Goal: Information Seeking & Learning: Learn about a topic

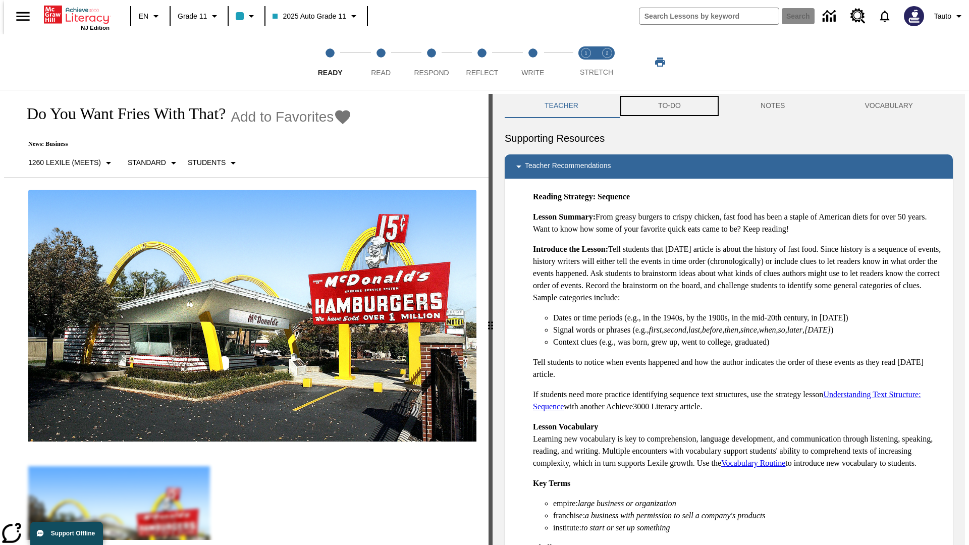
click at [669, 106] on button "TO-DO" at bounding box center [669, 106] width 102 height 24
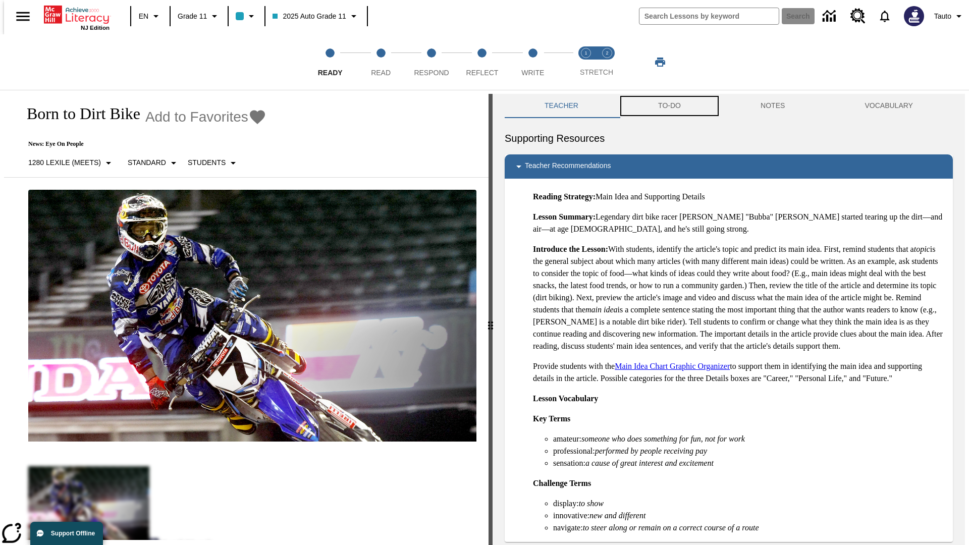
click at [669, 106] on button "TO-DO" at bounding box center [669, 106] width 102 height 24
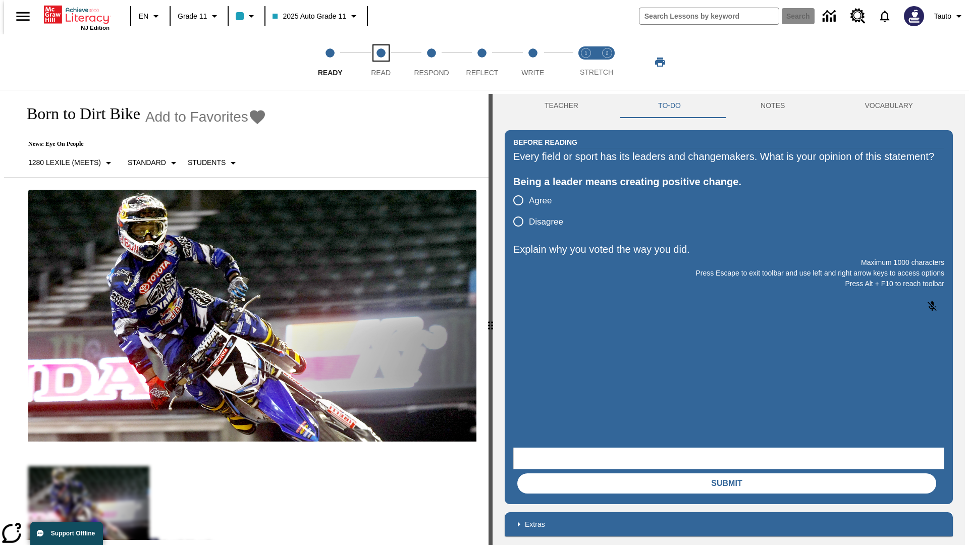
click at [381, 62] on span "Read" at bounding box center [381, 69] width 20 height 18
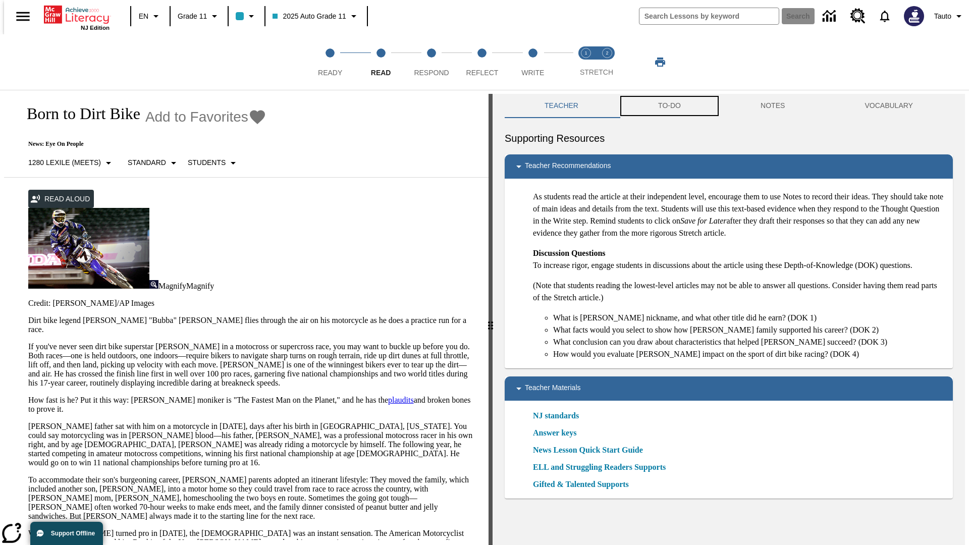
scroll to position [1, 0]
click at [669, 106] on button "TO-DO" at bounding box center [669, 105] width 102 height 24
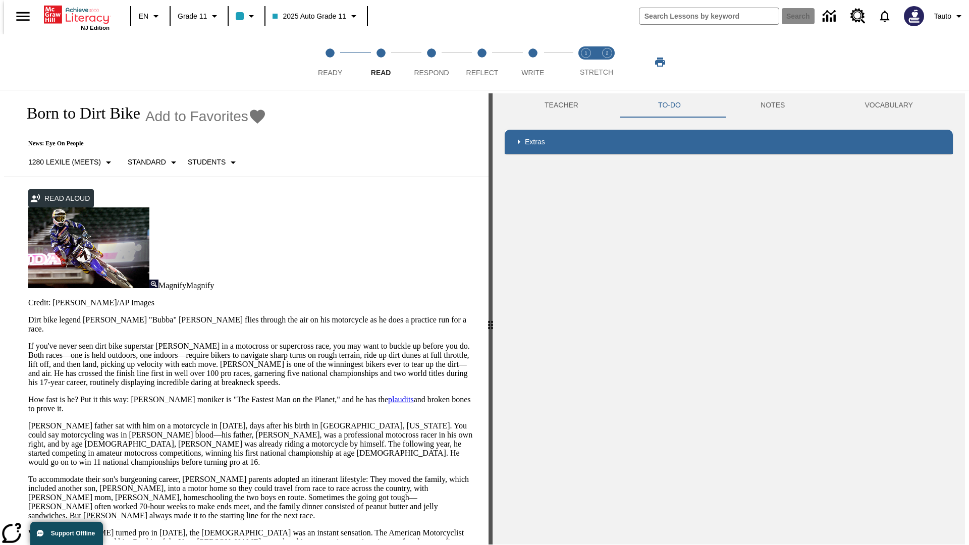
click at [28, 342] on p "If you've never seen dirt bike superstar James Stewart Jr. in a motocross or su…" at bounding box center [252, 364] width 448 height 45
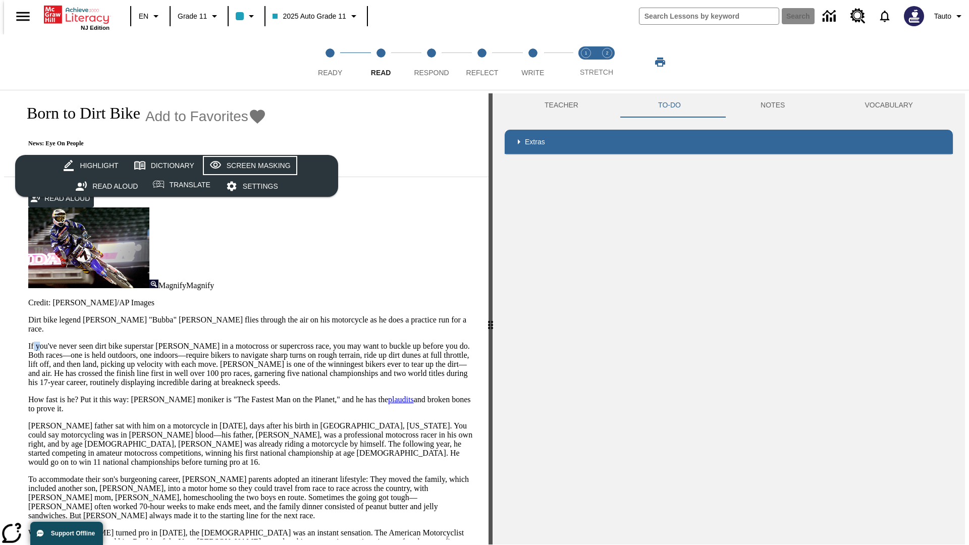
click at [248, 166] on div "Screen Masking" at bounding box center [259, 165] width 64 height 13
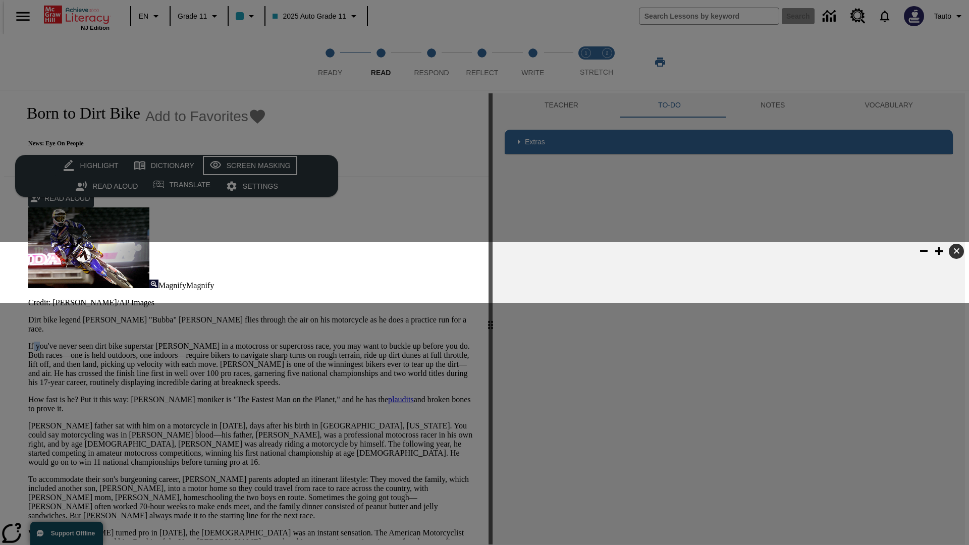
click at [248, 166] on div "Screen Masking" at bounding box center [259, 165] width 64 height 13
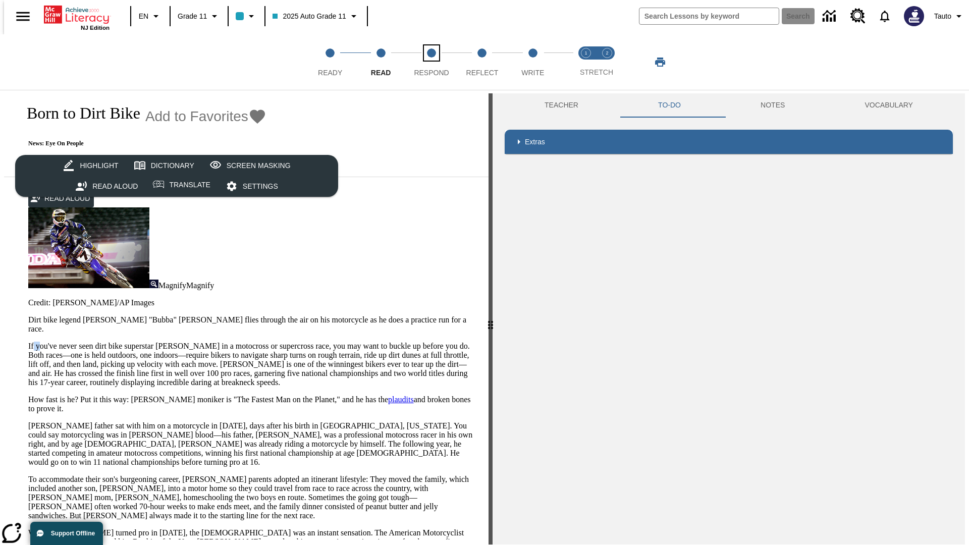
click at [431, 62] on span "Respond" at bounding box center [431, 69] width 35 height 18
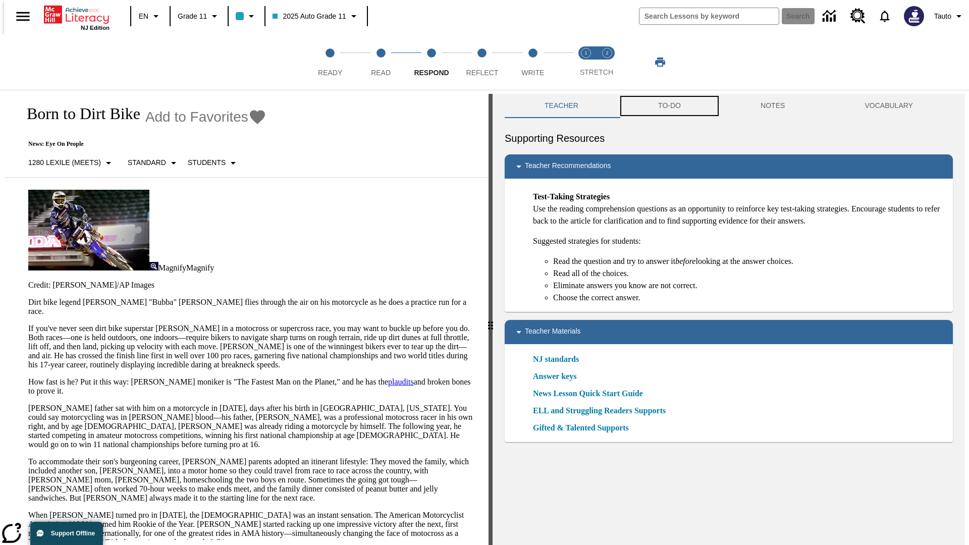
scroll to position [1, 0]
click at [669, 106] on button "TO-DO" at bounding box center [669, 105] width 102 height 24
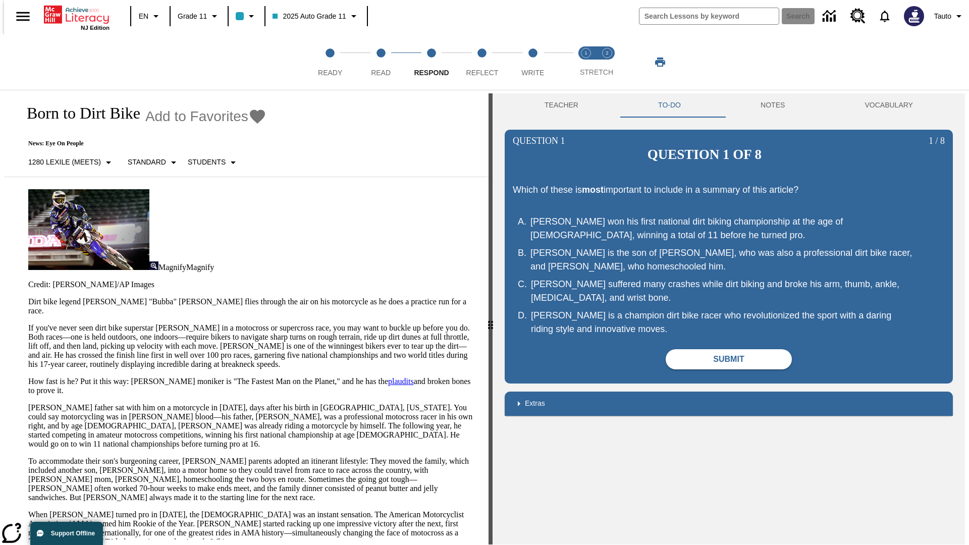
click at [28, 323] on p "If you've never seen dirt bike superstar James Stewart Jr. in a motocross or su…" at bounding box center [252, 345] width 448 height 45
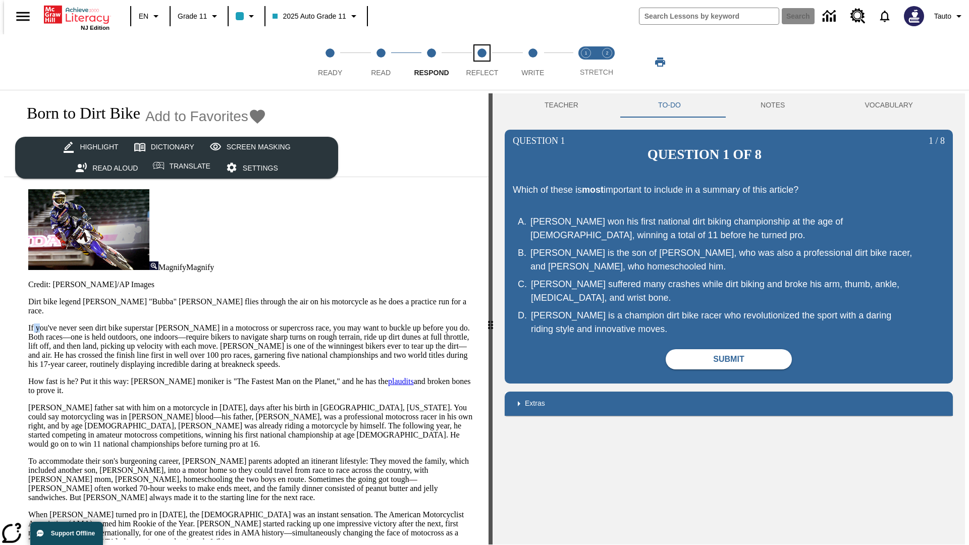
click at [482, 62] on span "Reflect" at bounding box center [482, 69] width 32 height 18
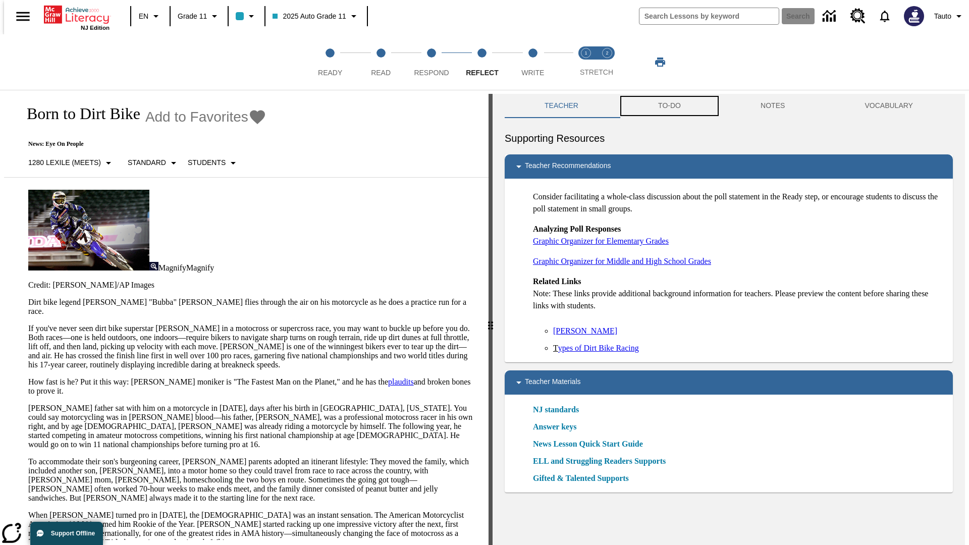
scroll to position [1, 0]
click at [669, 106] on button "TO-DO" at bounding box center [669, 105] width 102 height 24
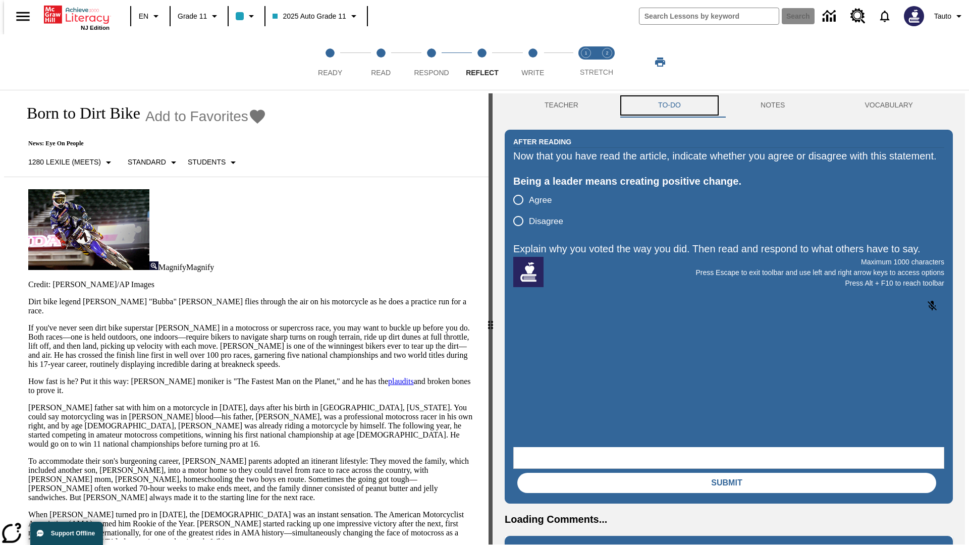
scroll to position [0, 0]
click at [28, 323] on p "If you've never seen dirt bike superstar James Stewart Jr. in a motocross or su…" at bounding box center [252, 345] width 448 height 45
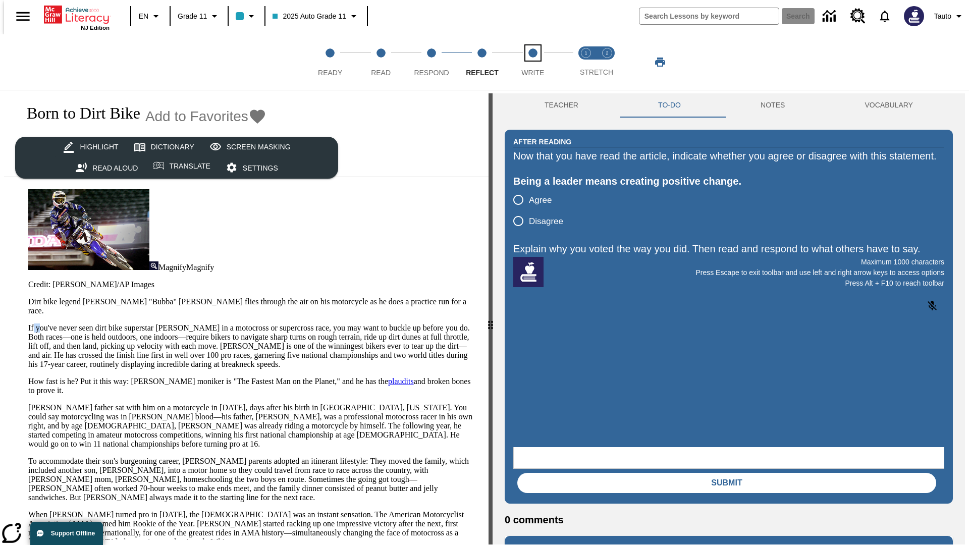
click at [532, 62] on span "Write" at bounding box center [532, 69] width 23 height 18
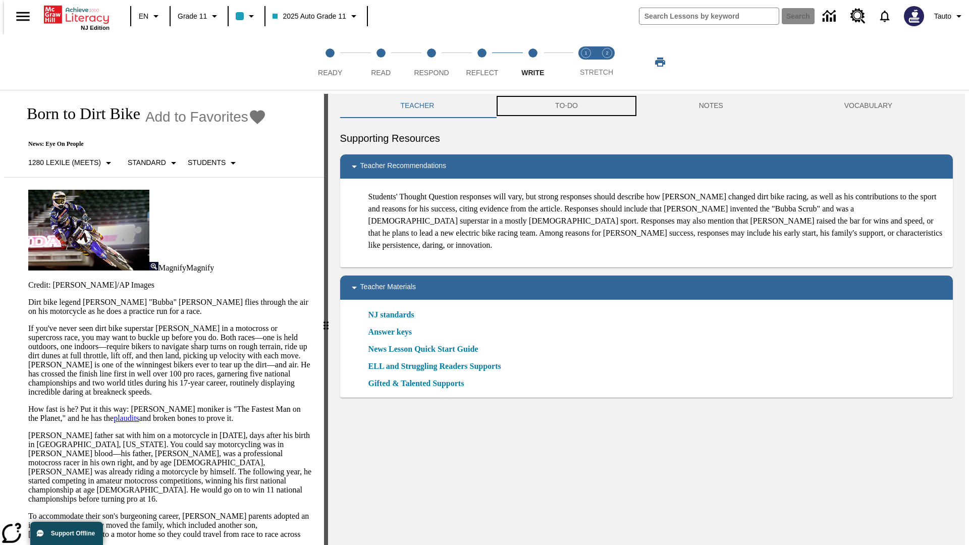
scroll to position [1, 0]
click at [566, 106] on button "TO-DO" at bounding box center [567, 105] width 144 height 24
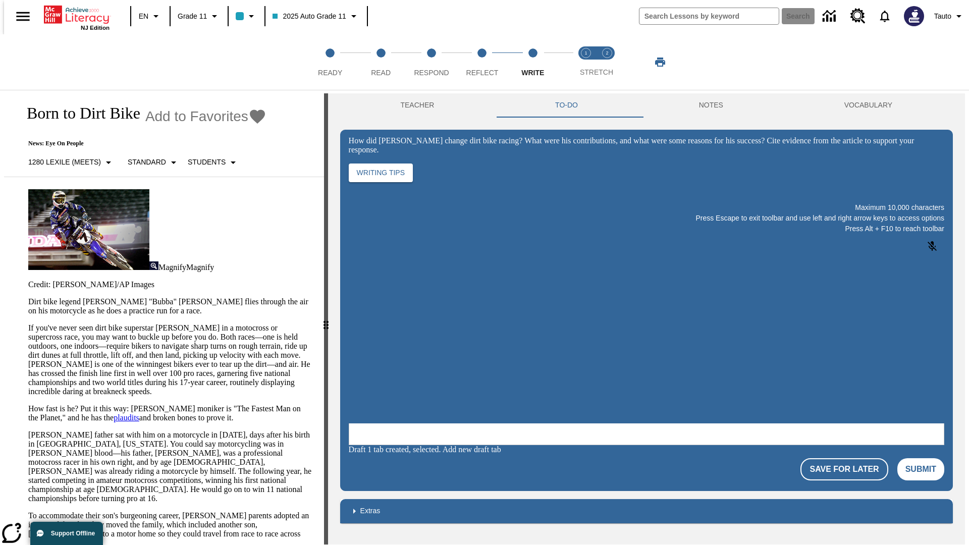
scroll to position [0, 0]
click at [28, 323] on p "If you've never seen dirt bike superstar James Stewart Jr. in a motocross or su…" at bounding box center [170, 359] width 284 height 73
click at [586, 62] on span "Stretch Read step 1 of 2" at bounding box center [585, 69] width 13 height 18
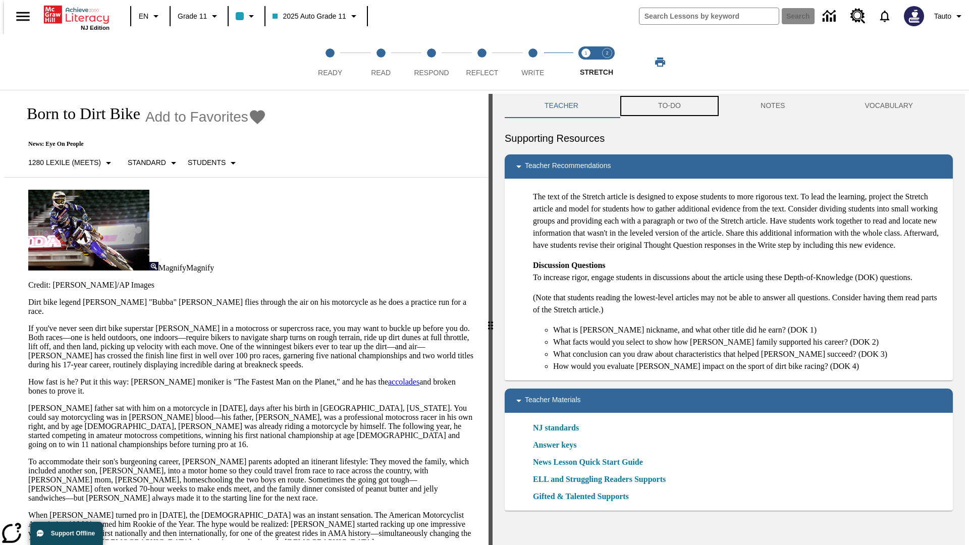
scroll to position [1, 0]
